Goal: Book appointment/travel/reservation

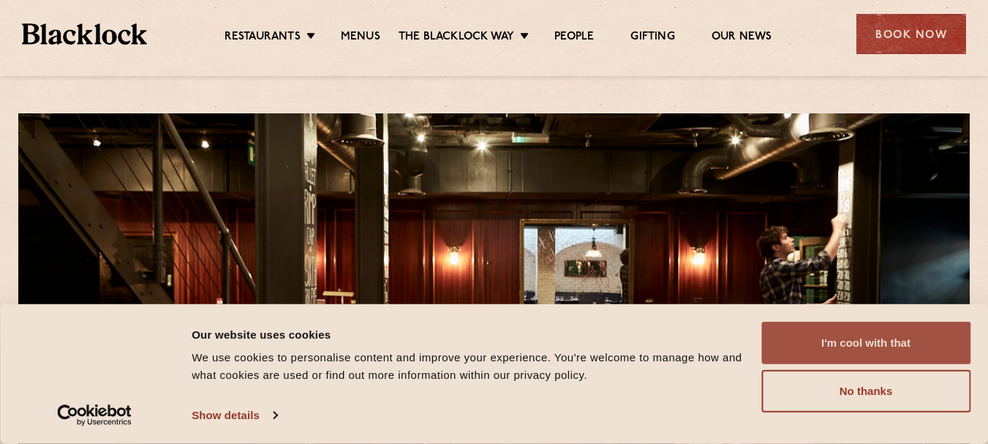
click at [866, 344] on button "I'm cool with that" at bounding box center [865, 343] width 209 height 42
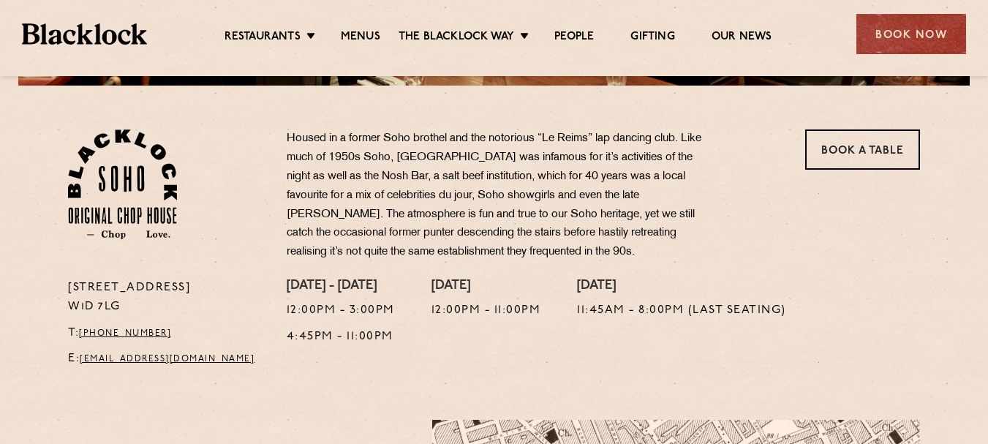
scroll to position [401, 0]
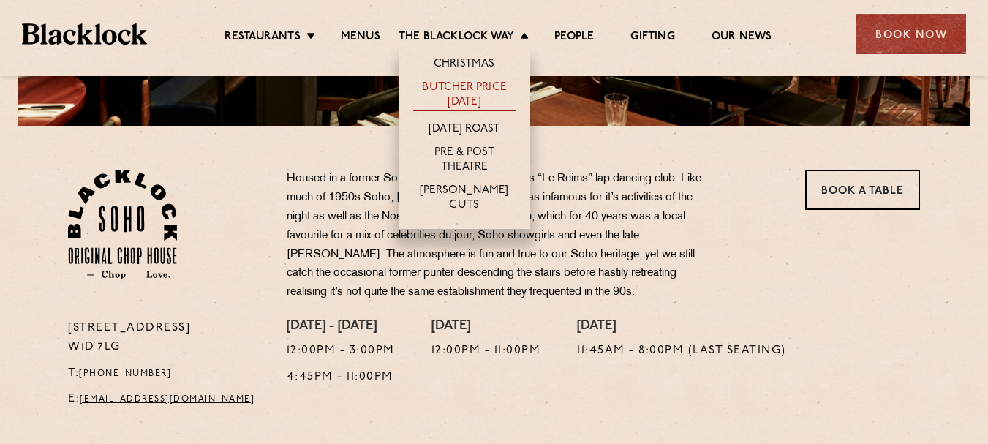
click at [454, 95] on link "Butcher Price [DATE]" at bounding box center [464, 95] width 102 height 31
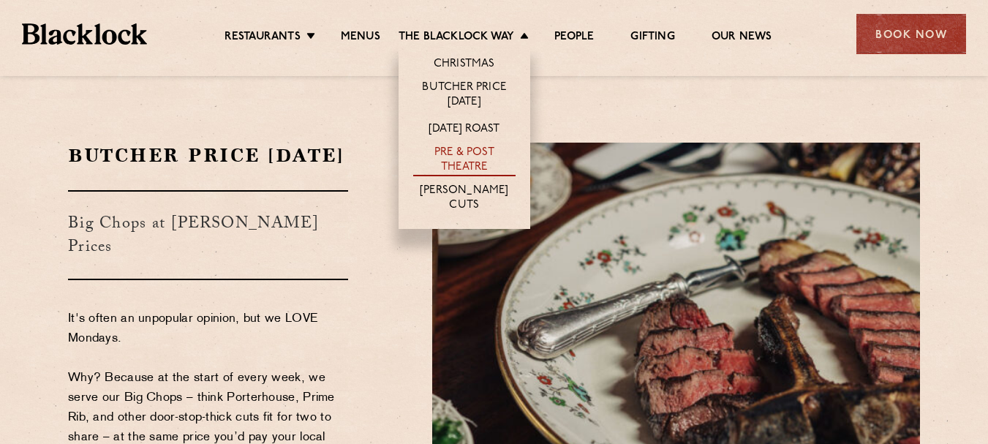
click at [471, 153] on link "Pre & Post Theatre" at bounding box center [464, 160] width 102 height 31
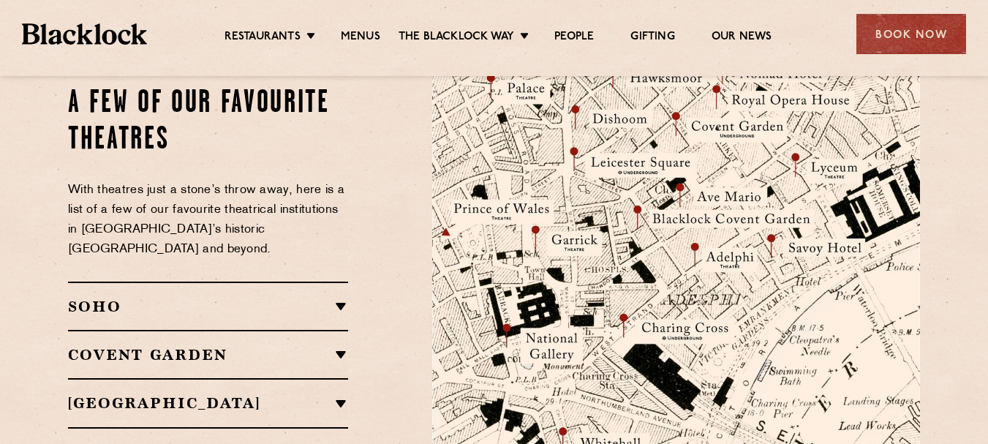
scroll to position [1674, 0]
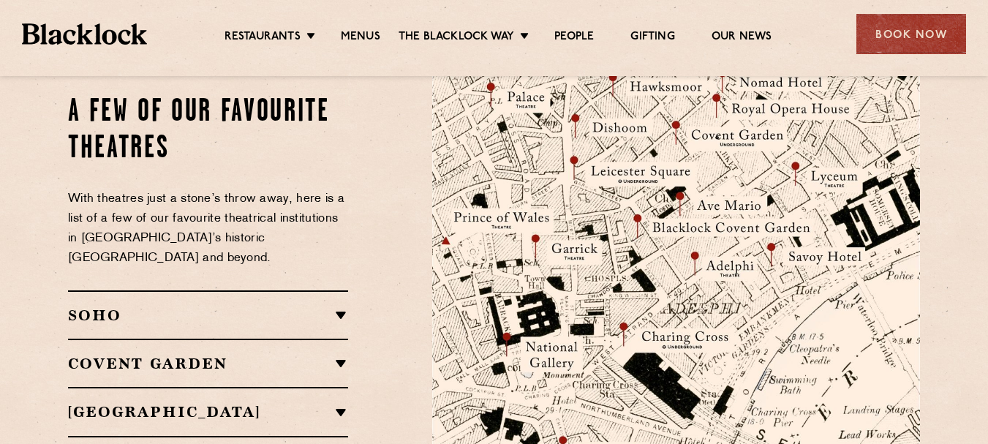
click at [344, 306] on h2 "SOHO" at bounding box center [208, 315] width 280 height 18
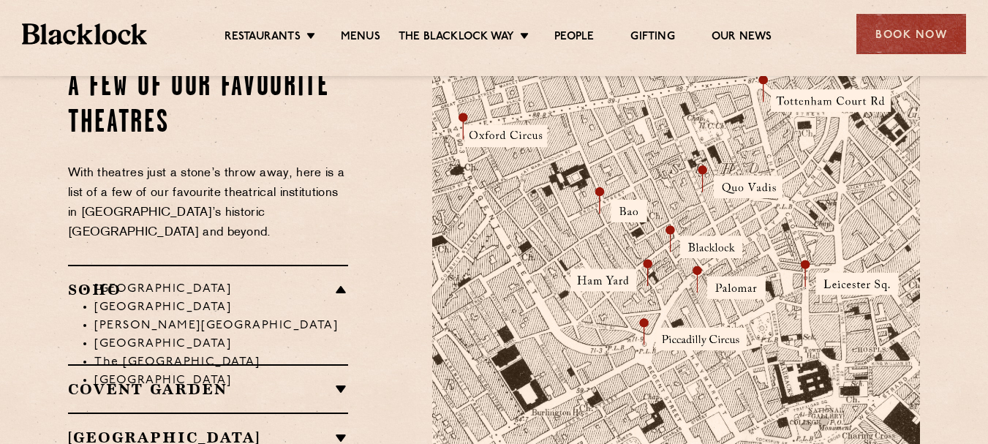
click at [340, 380] on h2 "Covent Garden" at bounding box center [208, 389] width 280 height 18
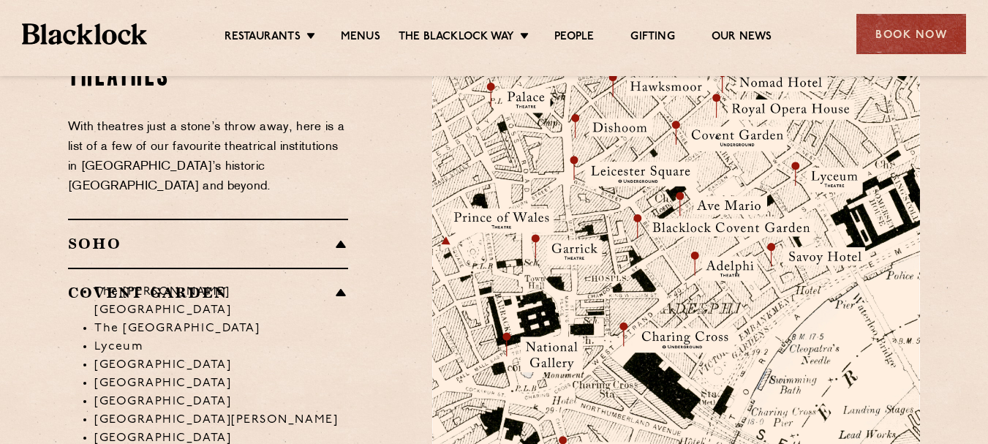
click at [345, 283] on li "The [PERSON_NAME][GEOGRAPHIC_DATA]" at bounding box center [221, 301] width 254 height 37
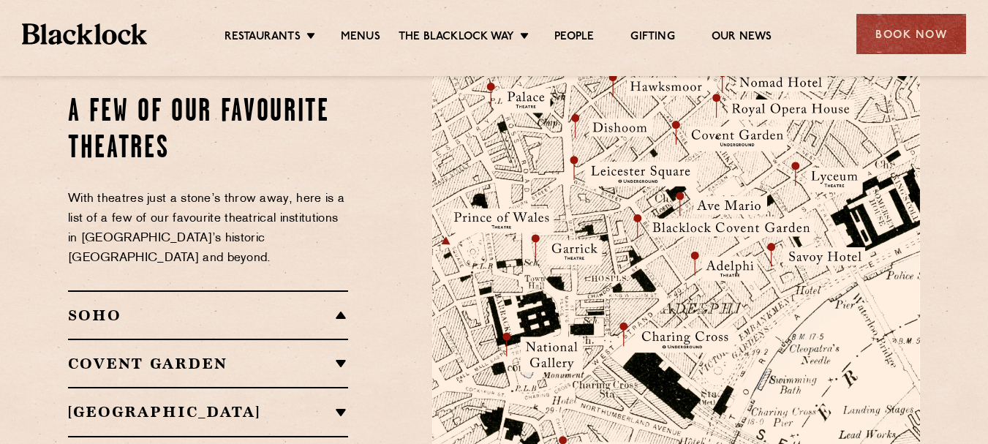
click at [342, 306] on h2 "SOHO" at bounding box center [208, 315] width 280 height 18
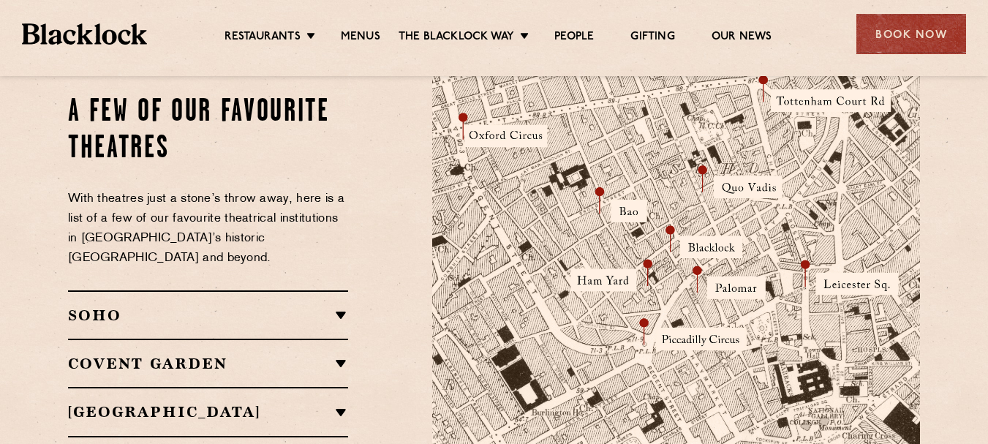
click at [341, 306] on h2 "SOHO" at bounding box center [208, 315] width 280 height 18
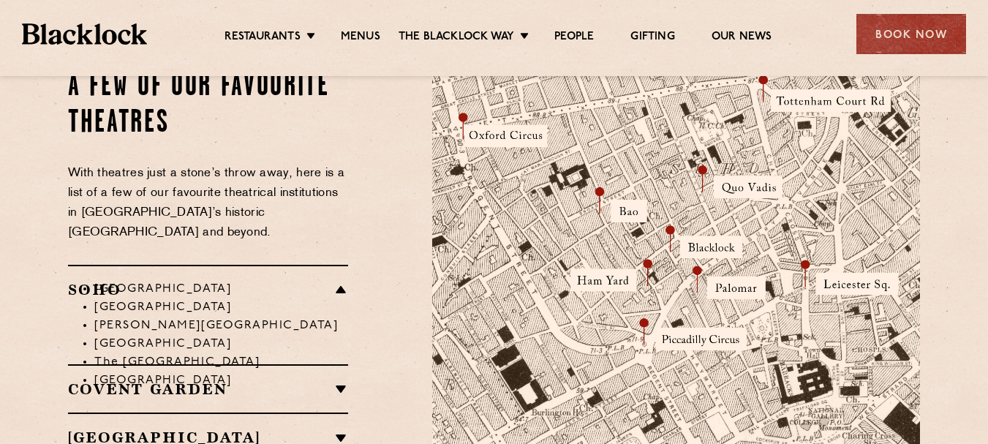
click at [343, 280] on li "[GEOGRAPHIC_DATA]" at bounding box center [221, 289] width 254 height 18
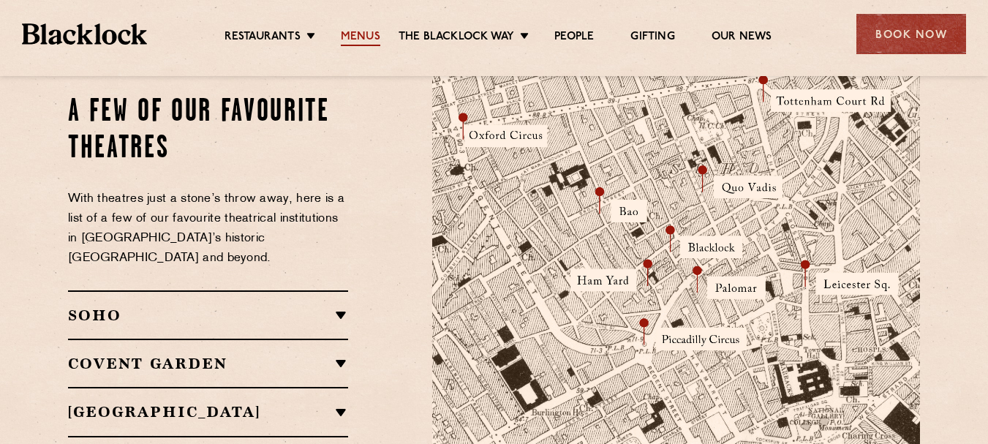
click at [371, 35] on link "Menus" at bounding box center [360, 38] width 39 height 16
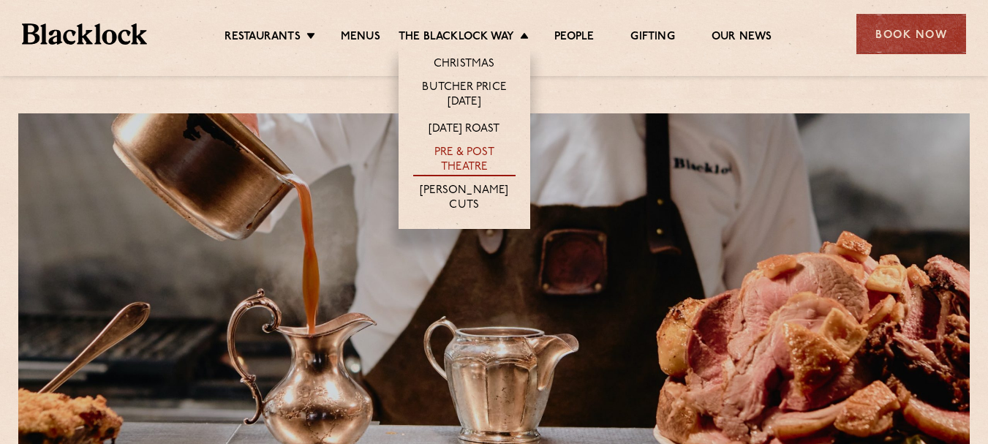
click at [461, 155] on link "Pre & Post Theatre" at bounding box center [464, 160] width 102 height 31
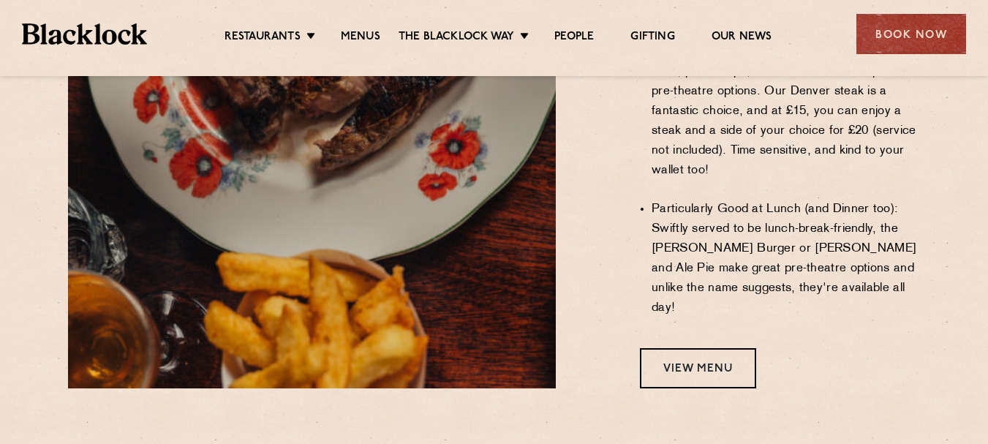
scroll to position [1221, 0]
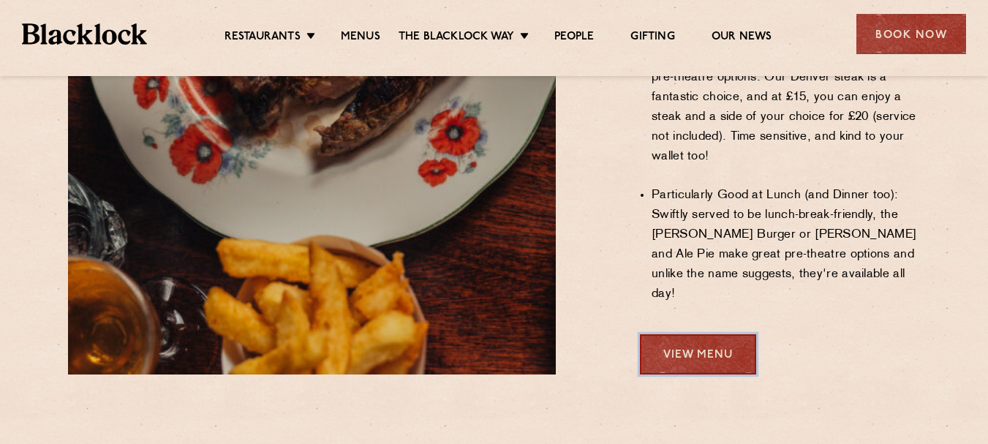
click at [726, 334] on link "View Menu" at bounding box center [698, 354] width 116 height 40
